Goal: Download file/media

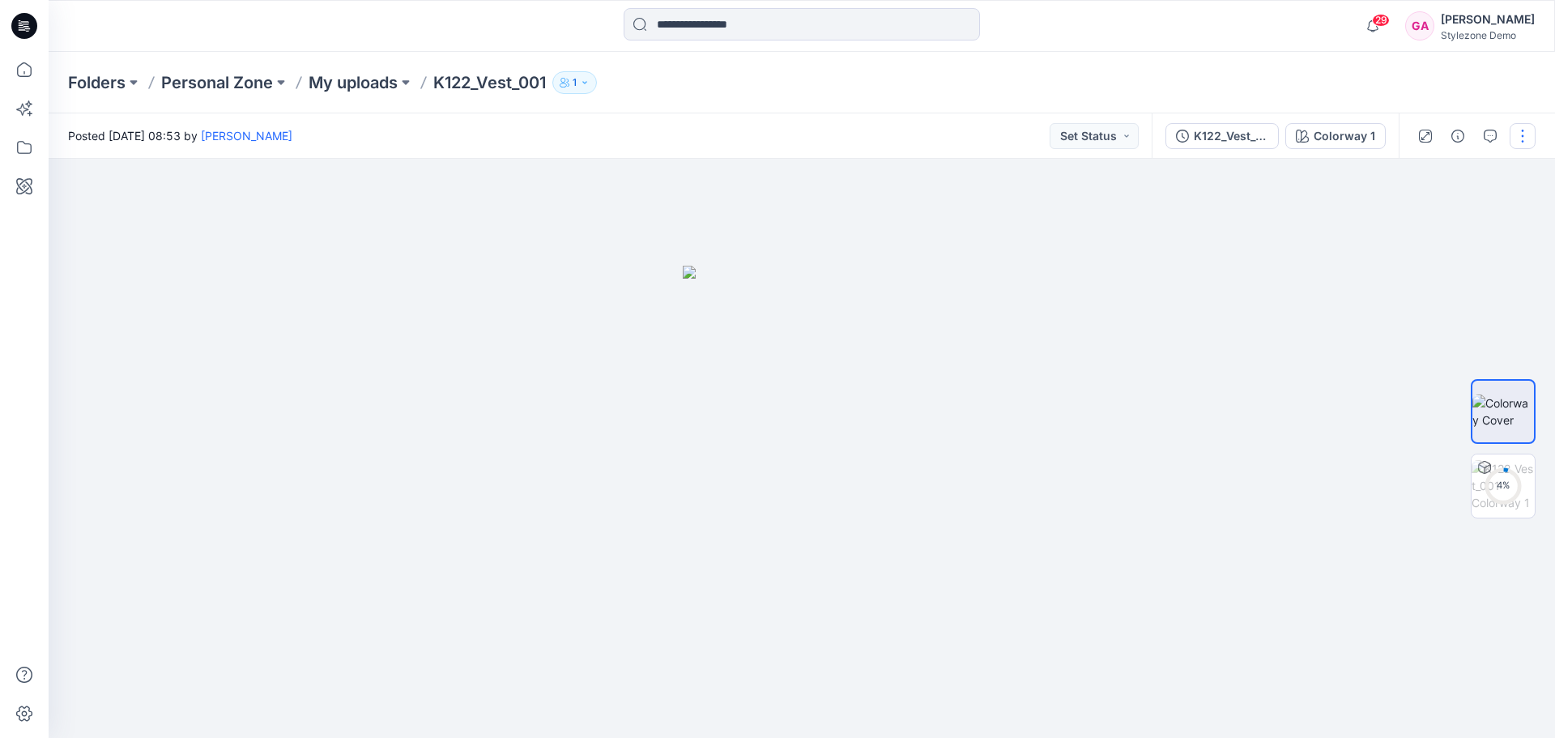
click at [1529, 139] on button "button" at bounding box center [1523, 136] width 26 height 26
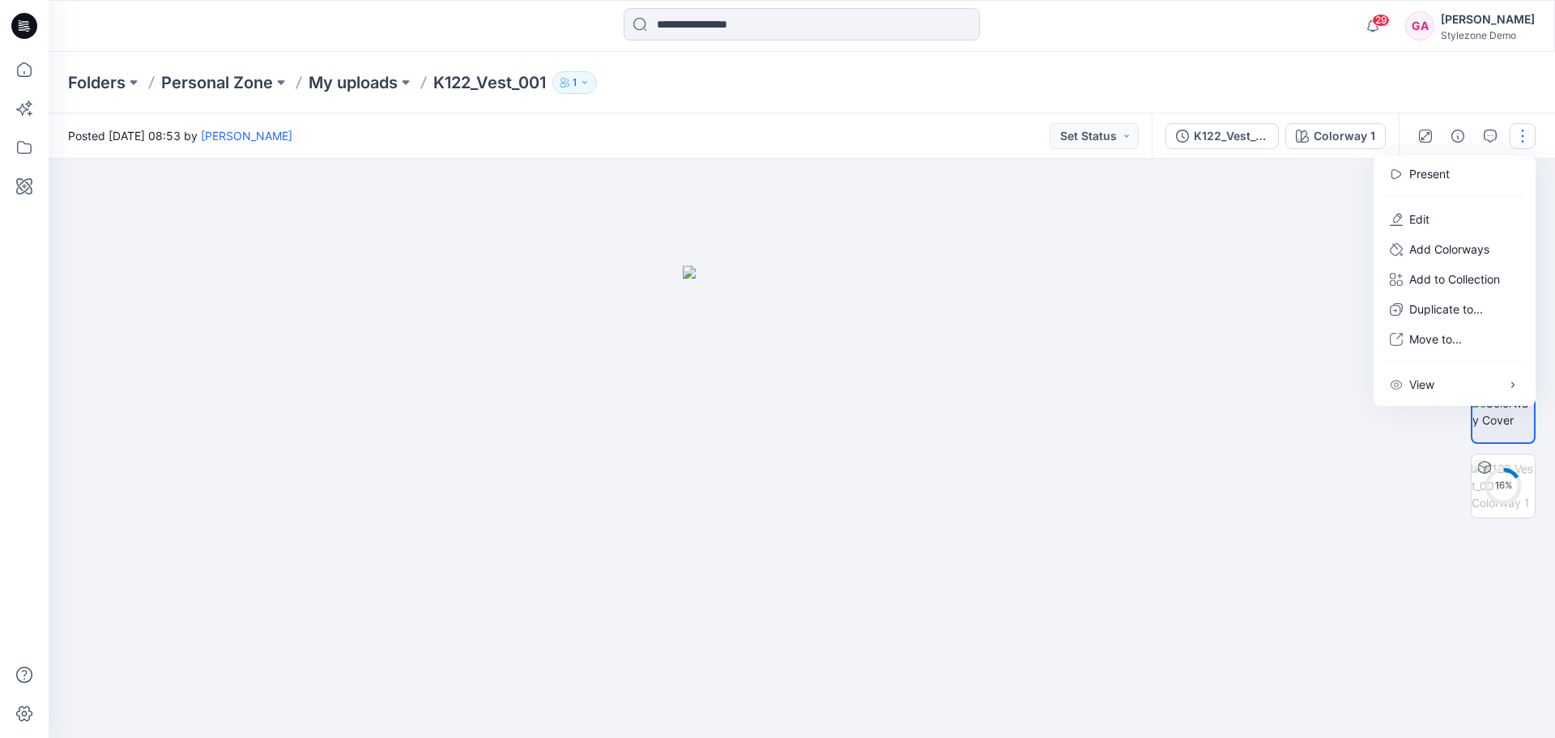
click at [905, 116] on div "Posted Monday, August 25, 2025 08:53 by Guy Aharoni Set Status" at bounding box center [600, 135] width 1103 height 45
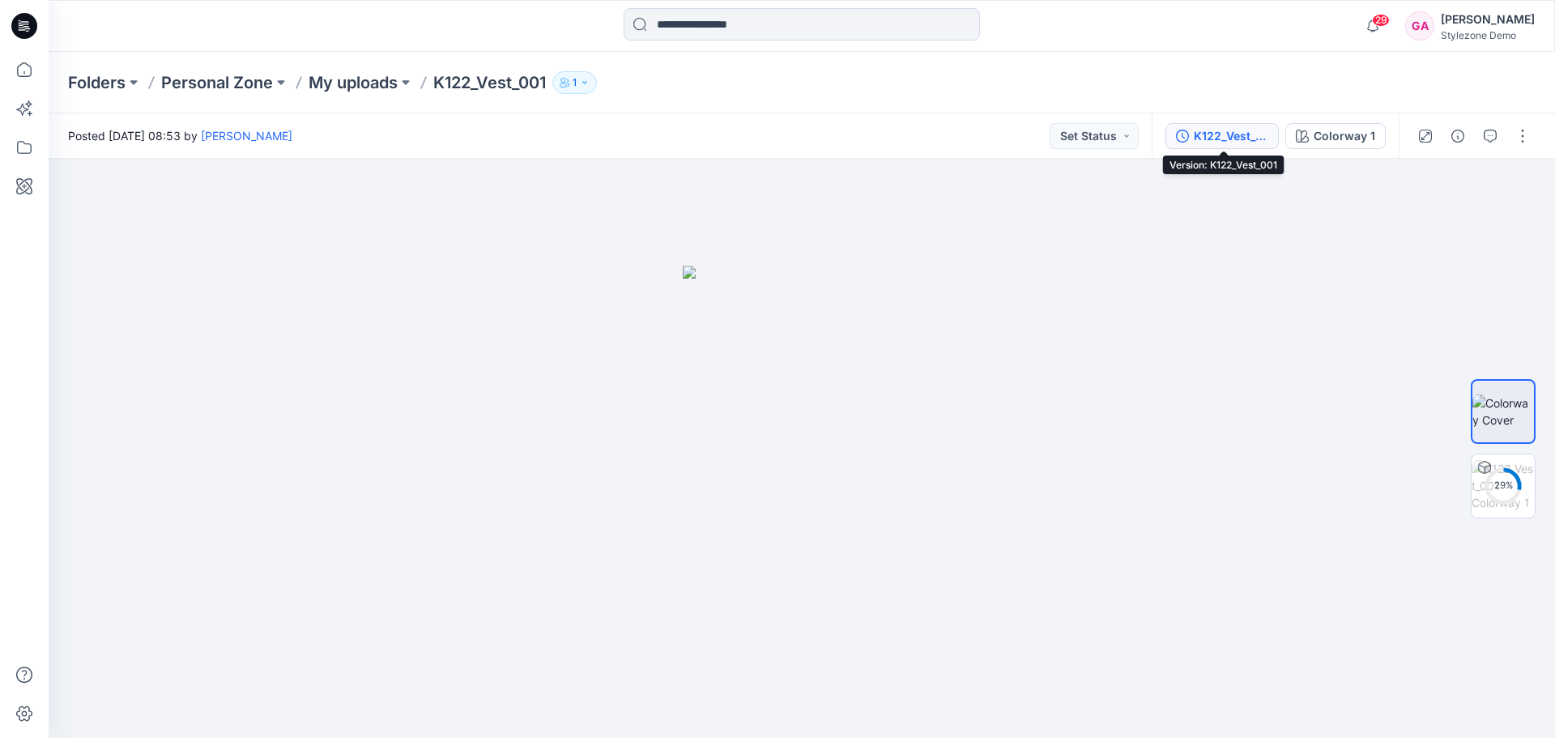
click at [1219, 134] on div "K122_Vest_001" at bounding box center [1231, 136] width 75 height 18
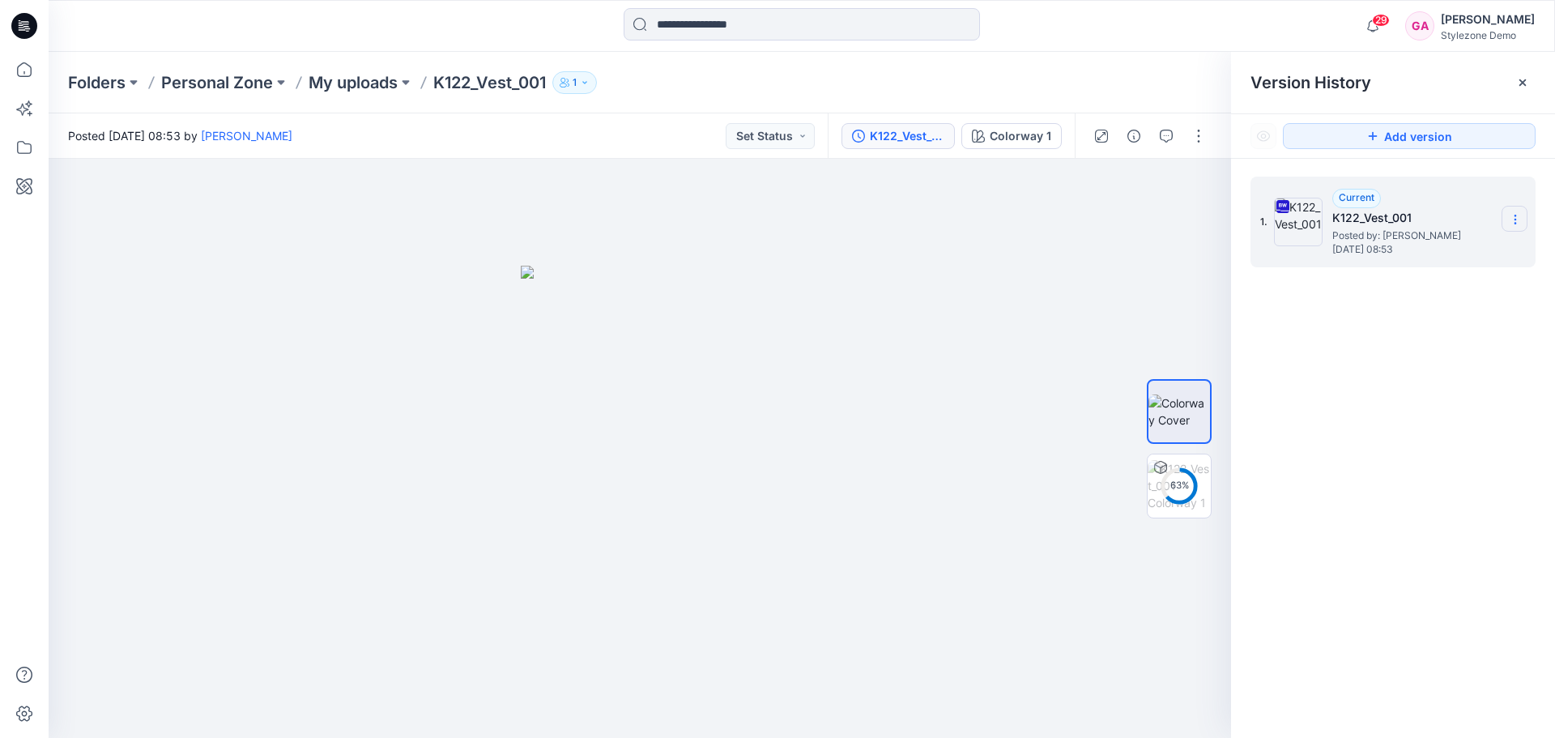
click at [1512, 220] on icon at bounding box center [1515, 219] width 13 height 13
click at [1349, 433] on div "1. Current K122_Vest_001 Posted by: Guy Aharoni Monday, August 25, 2025 08:53" at bounding box center [1393, 460] width 324 height 603
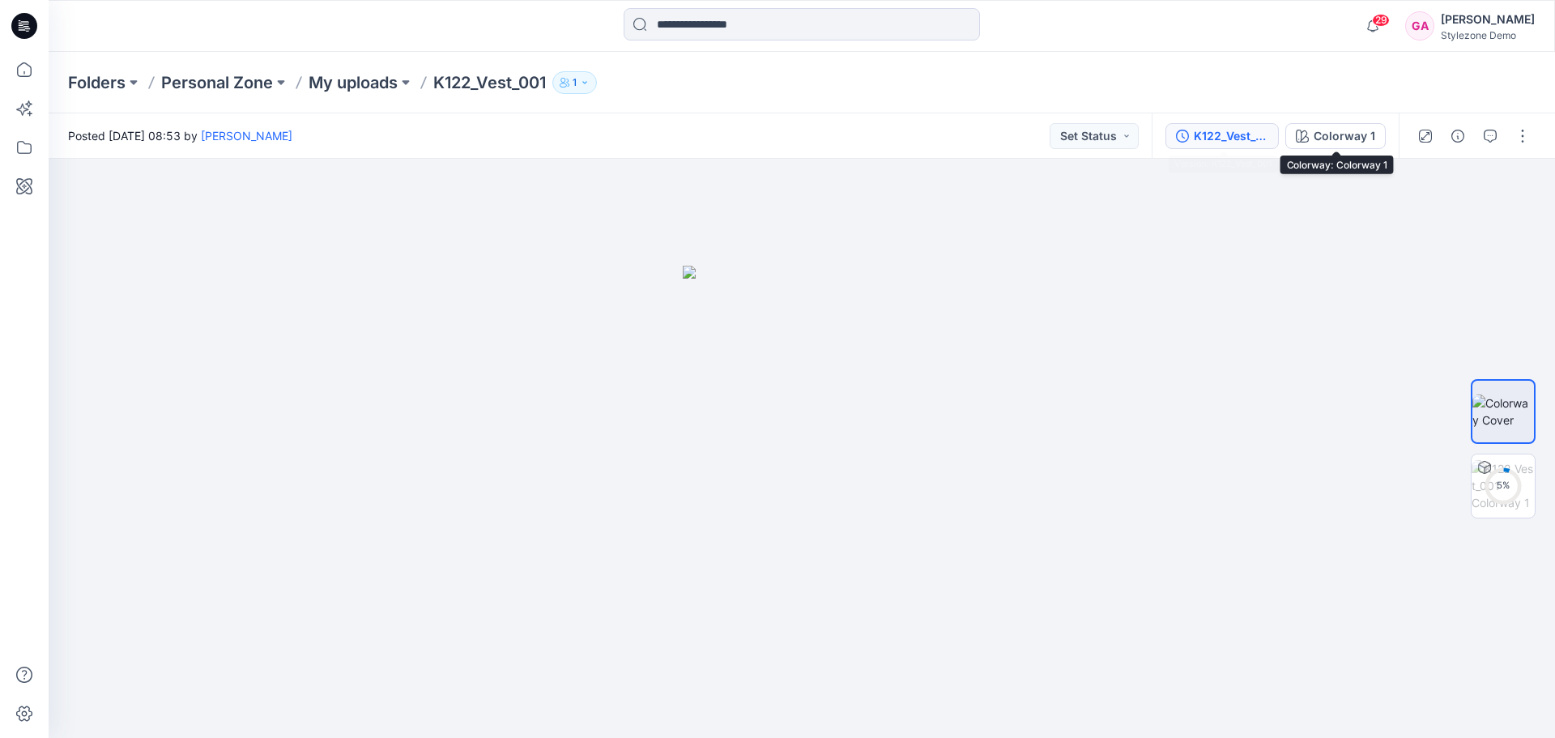
click at [1224, 135] on div "K122_Vest_001" at bounding box center [1231, 136] width 75 height 18
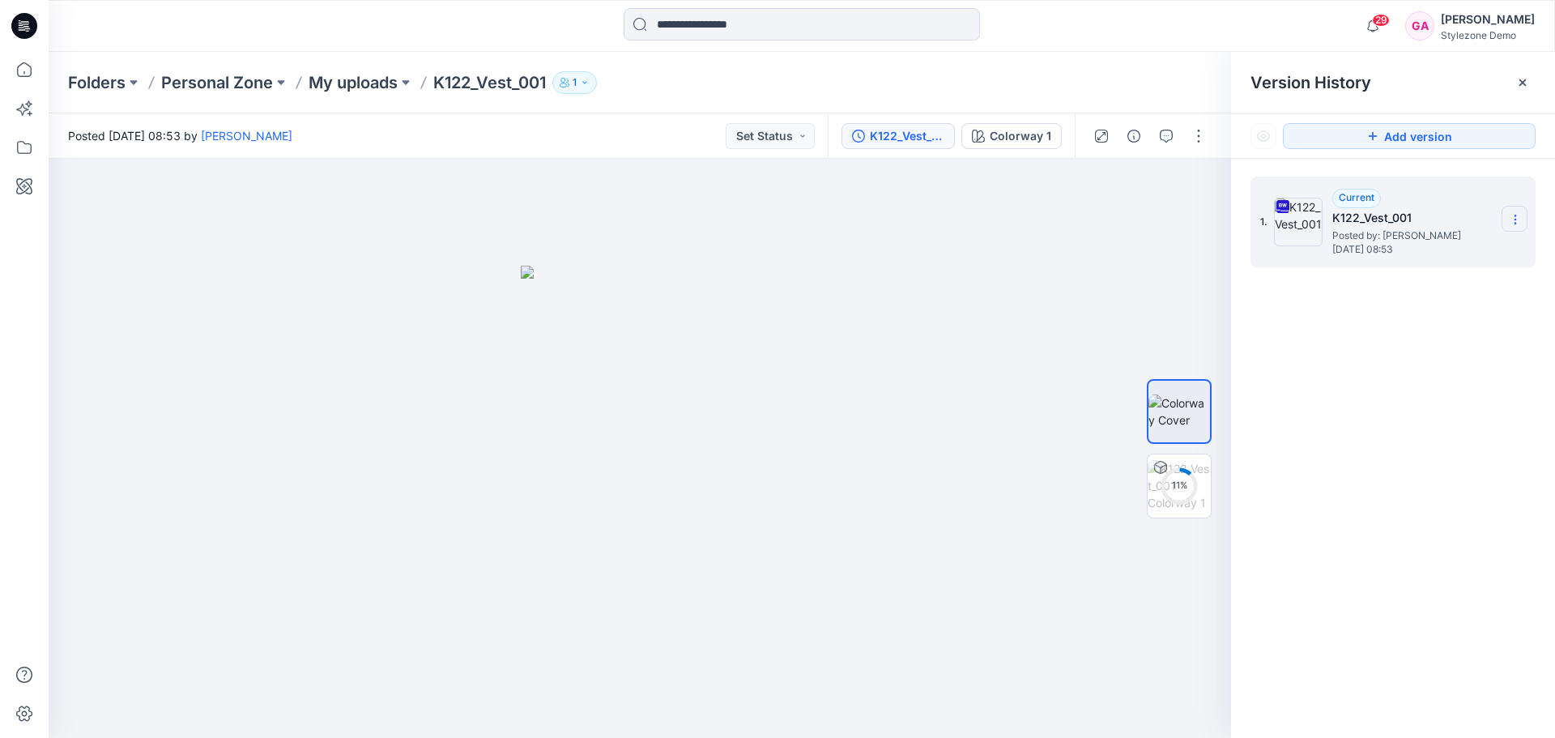
click at [1521, 224] on icon at bounding box center [1515, 219] width 13 height 13
click at [1418, 491] on div "1. Current K122_Vest_001 Posted by: Guy Aharoni Monday, August 25, 2025 08:53" at bounding box center [1393, 460] width 324 height 603
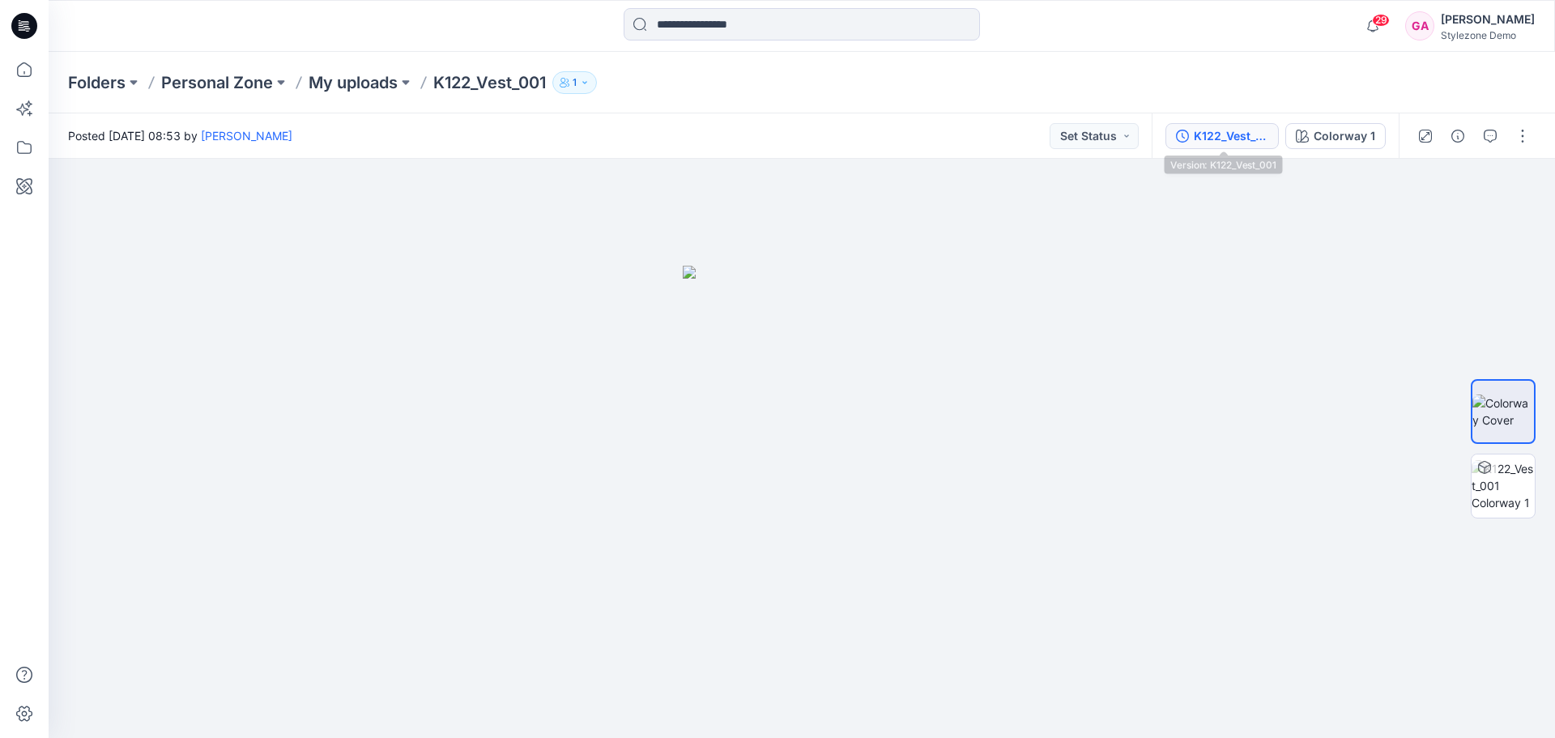
click at [1223, 136] on div "K122_Vest_001" at bounding box center [1231, 136] width 75 height 18
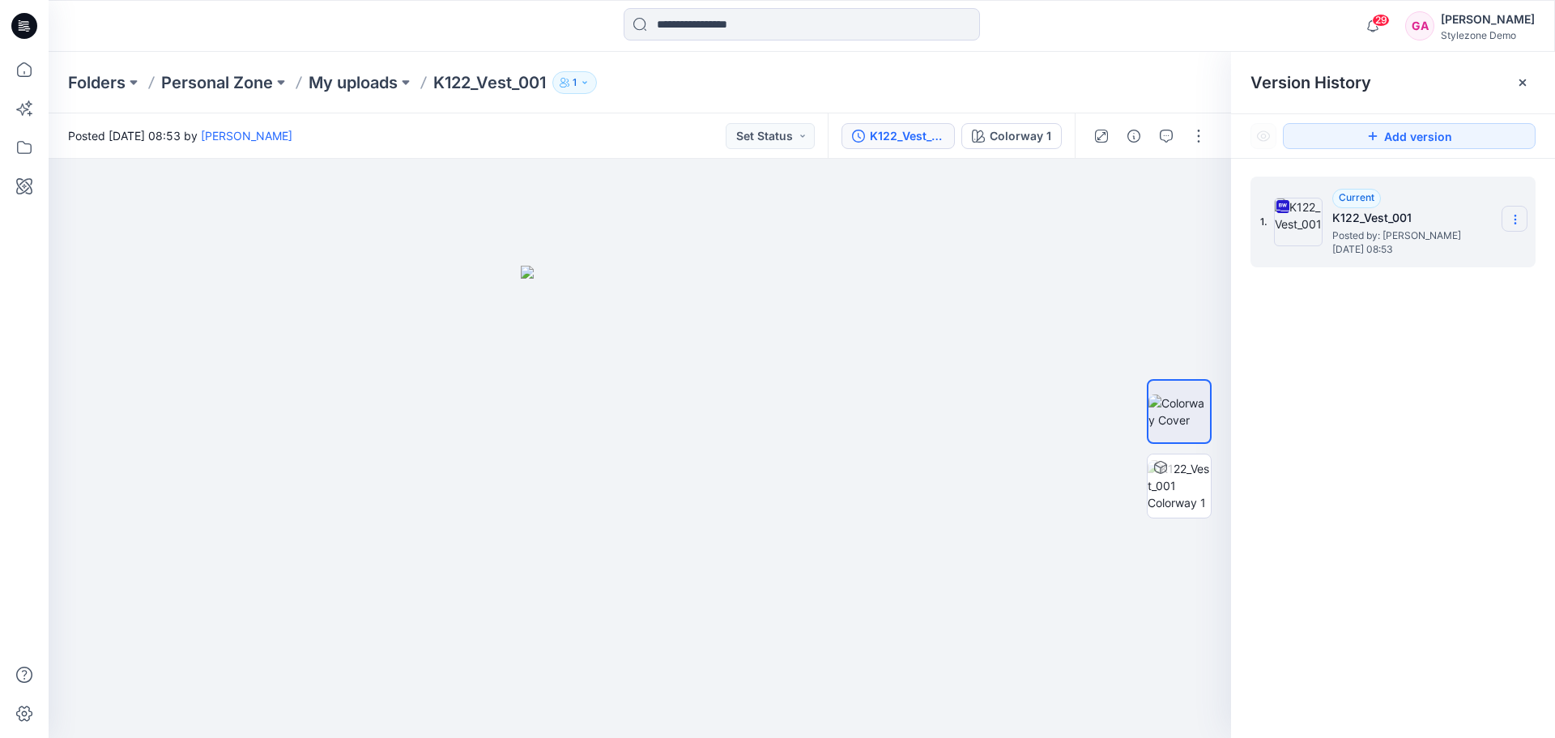
click at [1514, 218] on icon at bounding box center [1515, 219] width 13 height 13
click at [1405, 429] on div "1. Current K122_Vest_001 Posted by: [PERSON_NAME] [DATE] 08:53 Download Source …" at bounding box center [1393, 460] width 324 height 603
click at [1513, 221] on icon at bounding box center [1515, 219] width 13 height 13
click at [1435, 258] on span "Download Source BW File" at bounding box center [1433, 250] width 135 height 19
click at [1187, 493] on img at bounding box center [1179, 485] width 63 height 51
